Goal: Task Accomplishment & Management: Manage account settings

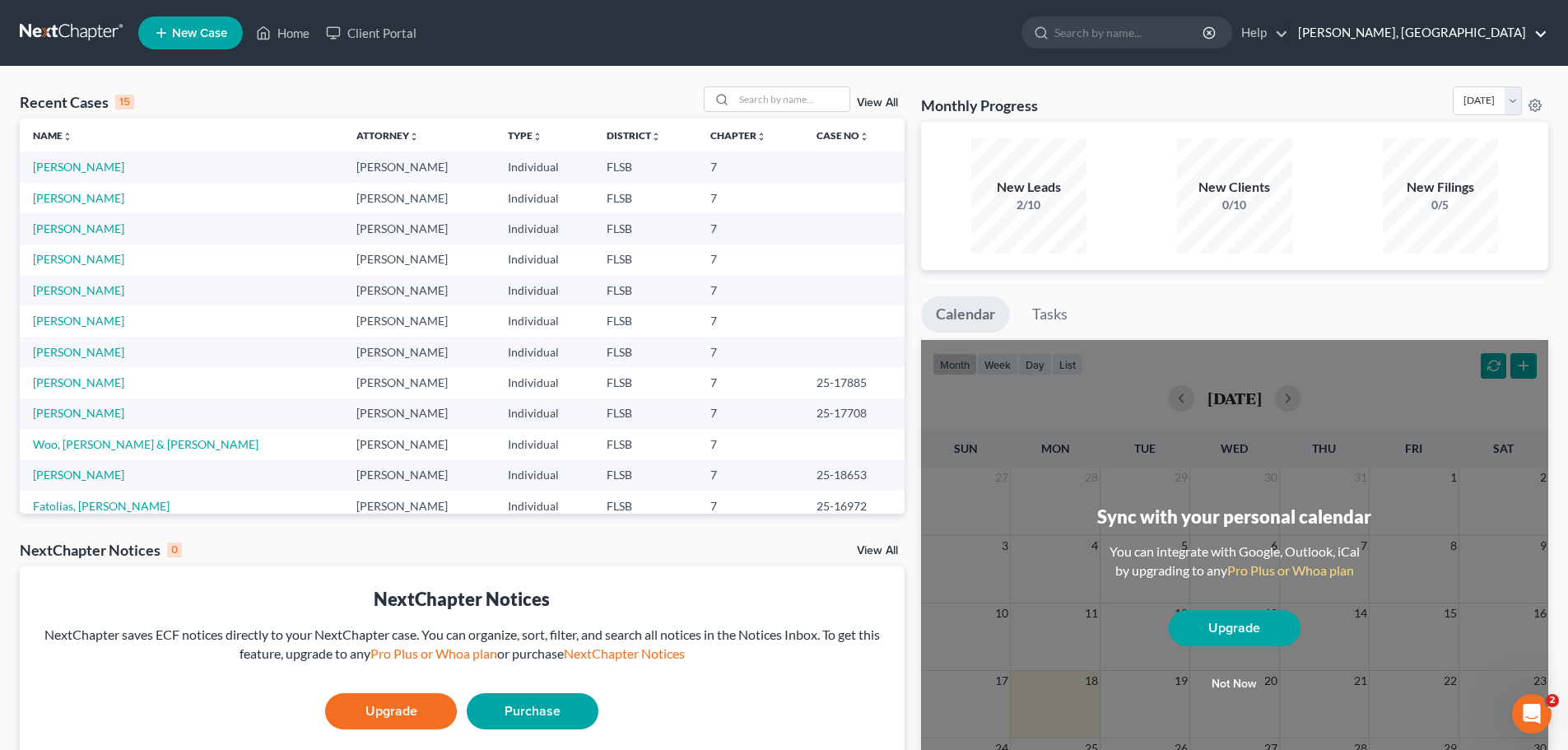
click at [1544, 32] on link "[PERSON_NAME], [GEOGRAPHIC_DATA]" at bounding box center [1419, 32] width 258 height 30
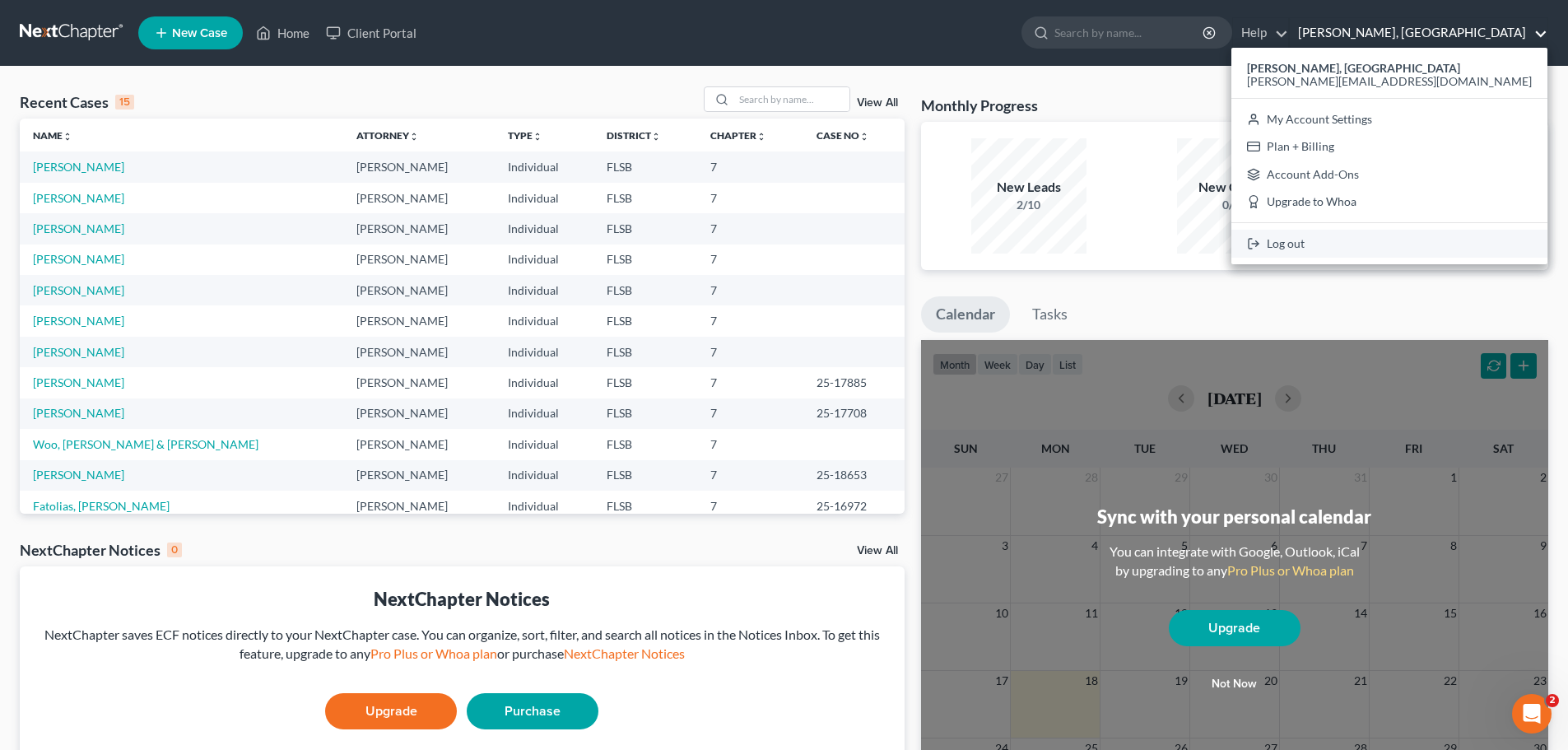
click at [1436, 245] on link "Log out" at bounding box center [1390, 243] width 316 height 28
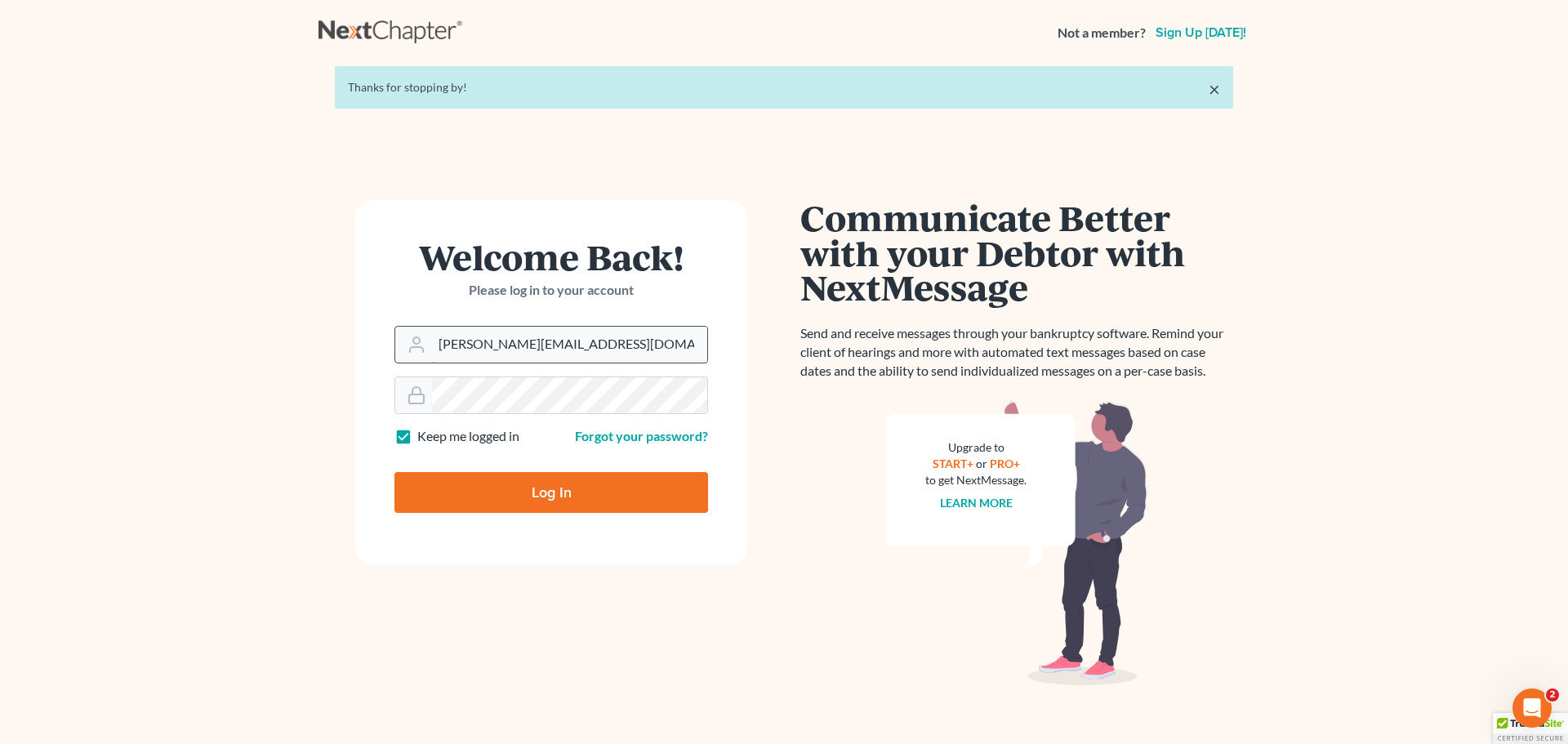
click at [539, 340] on input "[PERSON_NAME][EMAIL_ADDRESS][DOMAIN_NAME]" at bounding box center [569, 345] width 276 height 36
type input "[PERSON_NAME][EMAIL_ADDRESS][DOMAIN_NAME]"
click at [539, 496] on input "Log In" at bounding box center [551, 492] width 313 height 41
type input "Thinking..."
